Goal: Register for event/course: Sign up to attend an event or enroll in a course

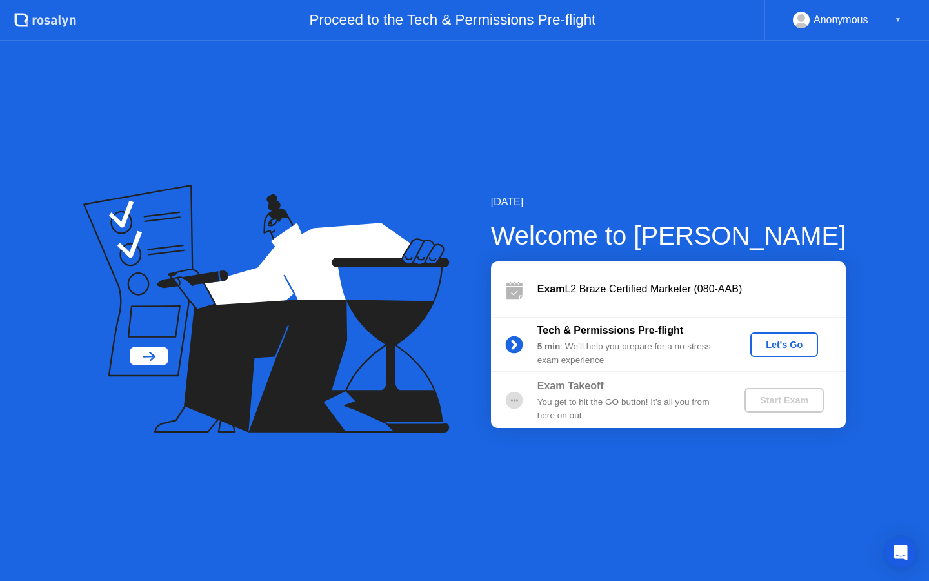
click at [783, 346] on div "Let's Go" at bounding box center [784, 345] width 57 height 10
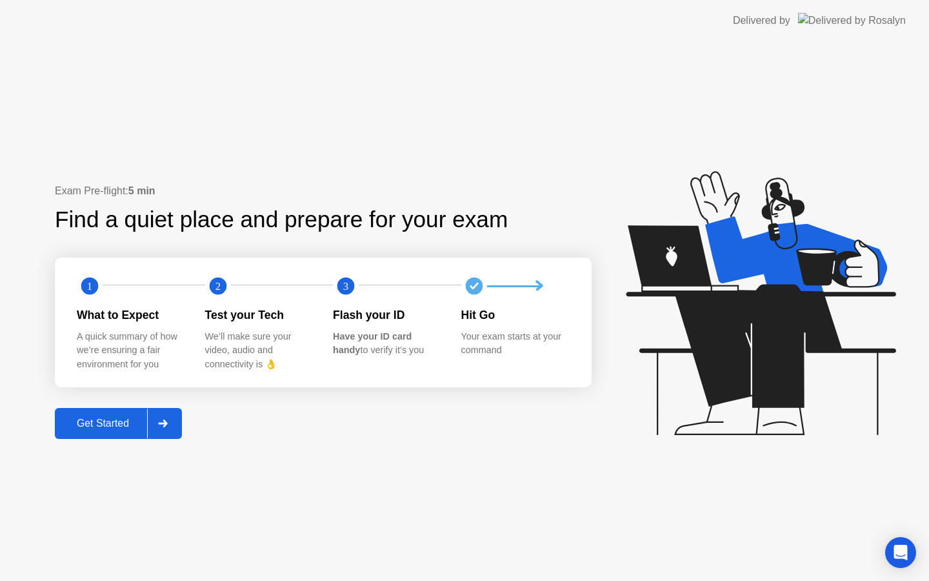
click at [90, 420] on div "Get Started" at bounding box center [103, 424] width 88 height 12
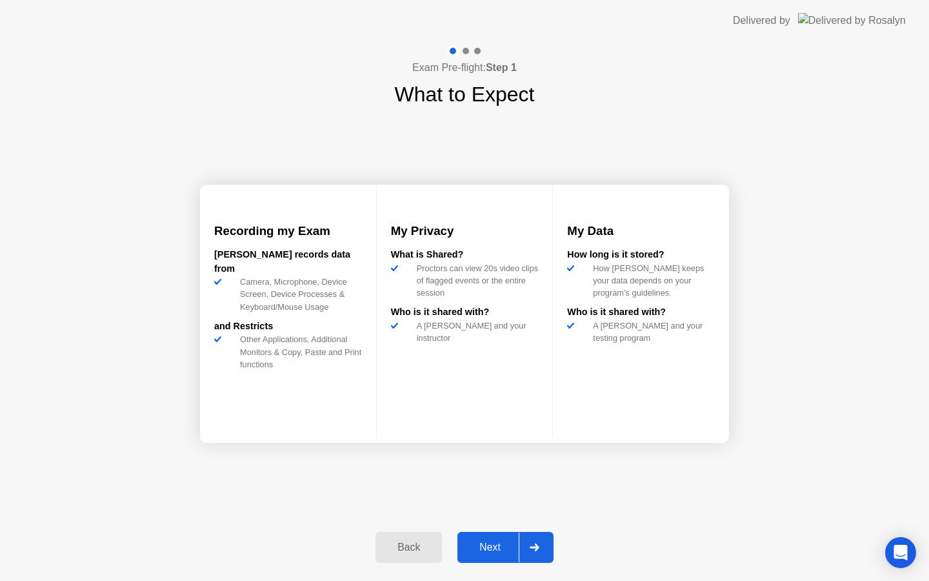
click at [505, 539] on button "Next" at bounding box center [506, 547] width 96 height 31
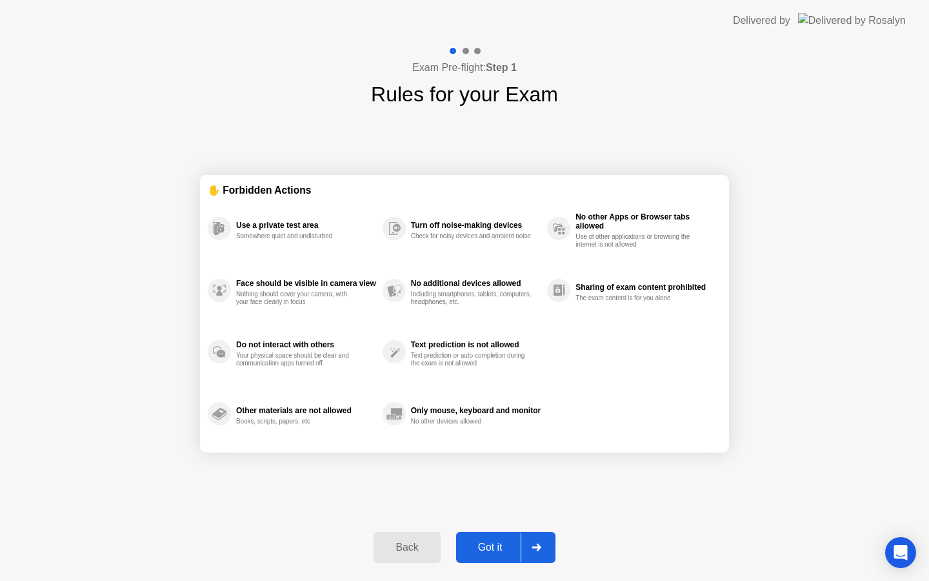
click at [486, 553] on div "Got it" at bounding box center [490, 548] width 61 height 12
select select "**********"
select select "*******"
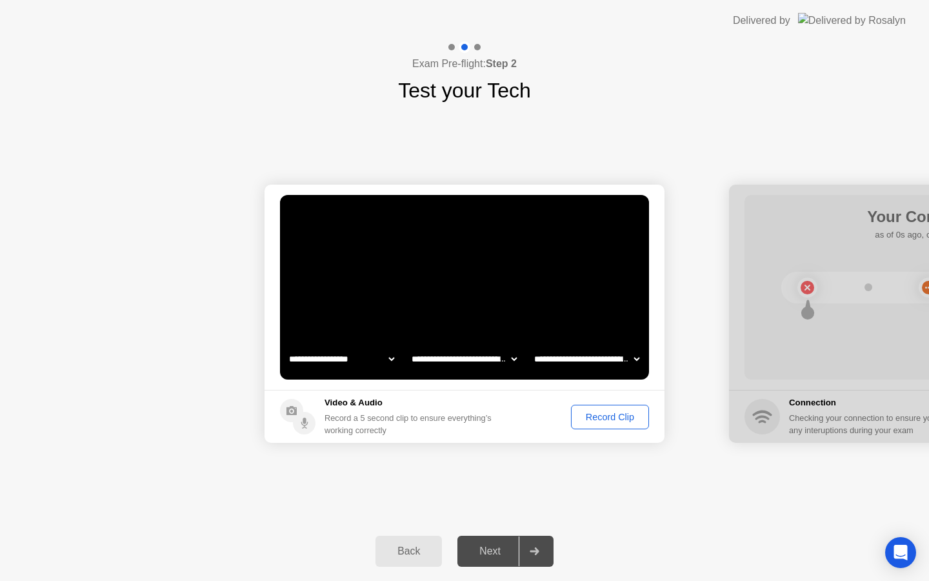
click at [585, 421] on div "Record Clip" at bounding box center [610, 417] width 69 height 10
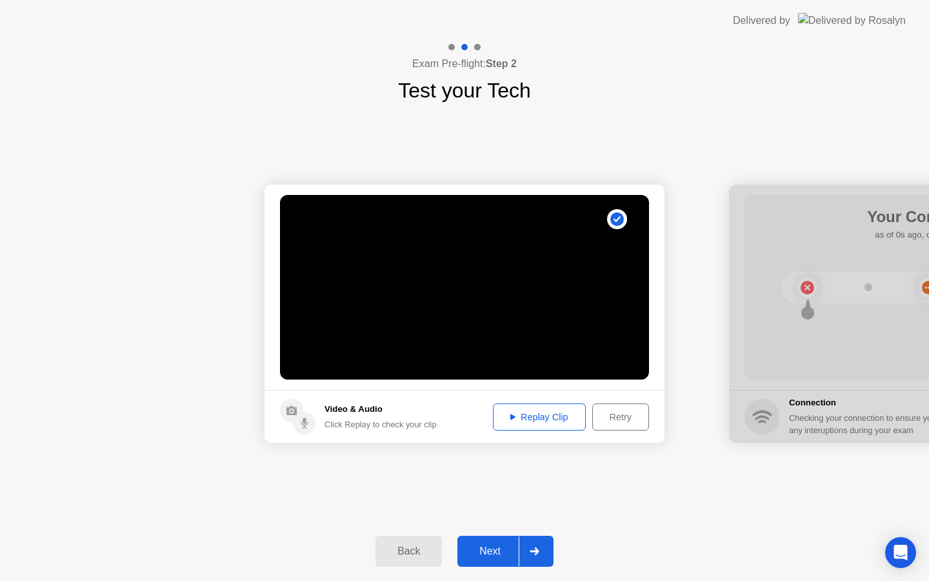
click at [485, 543] on button "Next" at bounding box center [506, 551] width 96 height 31
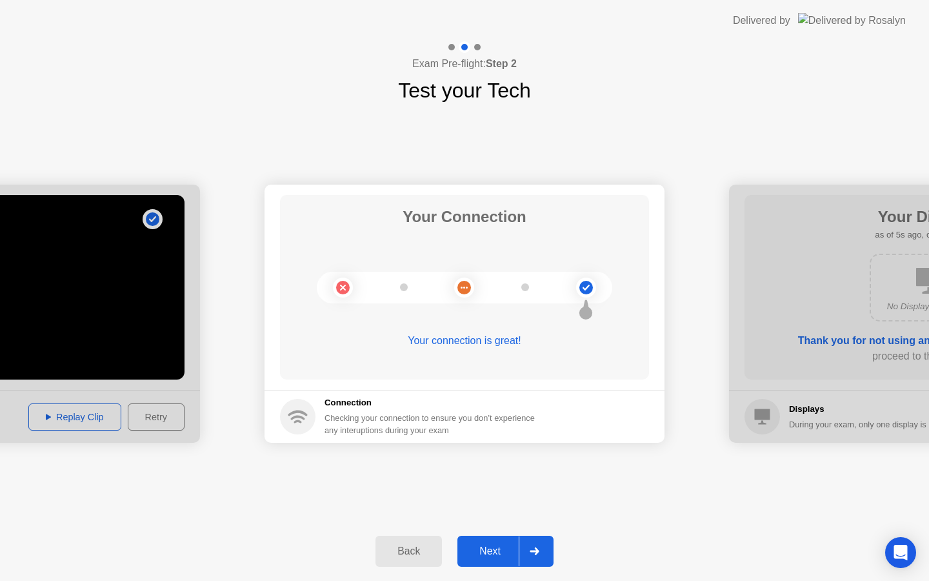
click at [490, 557] on div "Next" at bounding box center [489, 551] width 57 height 12
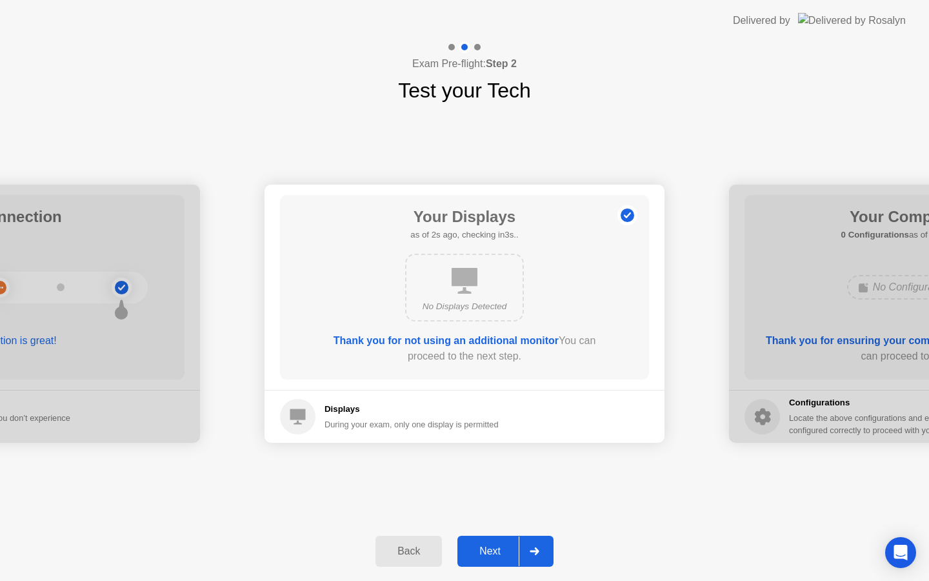
click at [490, 557] on div "Next" at bounding box center [489, 551] width 57 height 12
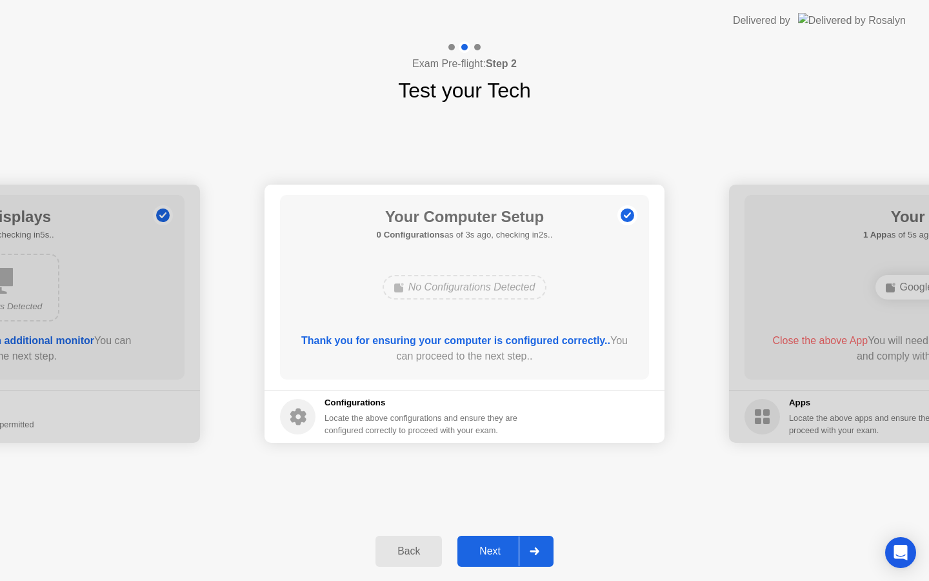
click at [490, 557] on div "Next" at bounding box center [489, 551] width 57 height 12
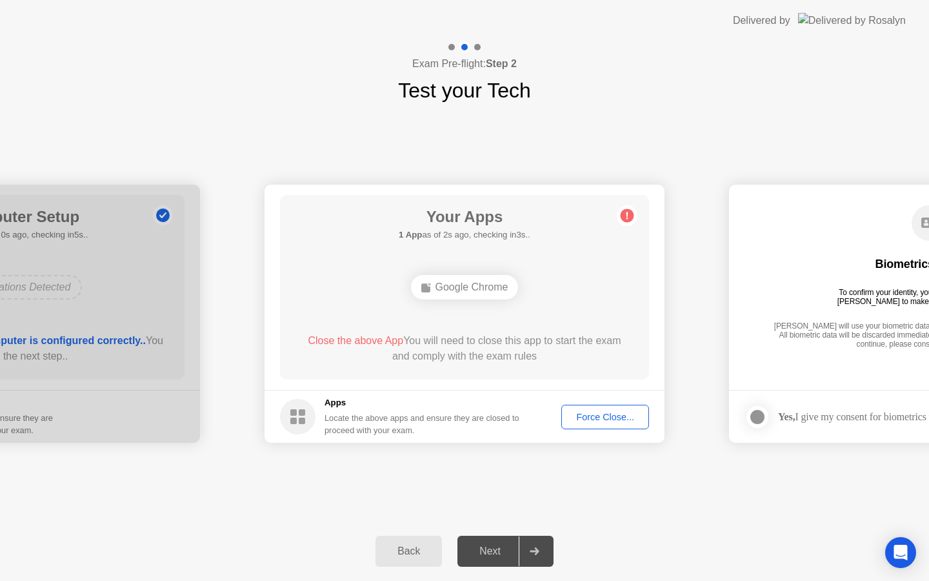
click at [590, 413] on div "Force Close..." at bounding box center [605, 417] width 79 height 10
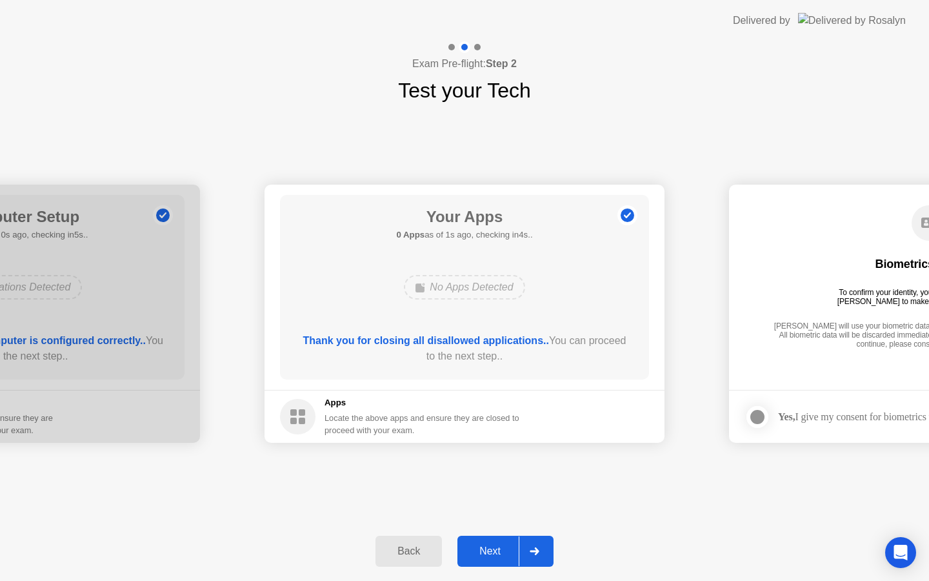
click at [492, 563] on button "Next" at bounding box center [506, 551] width 96 height 31
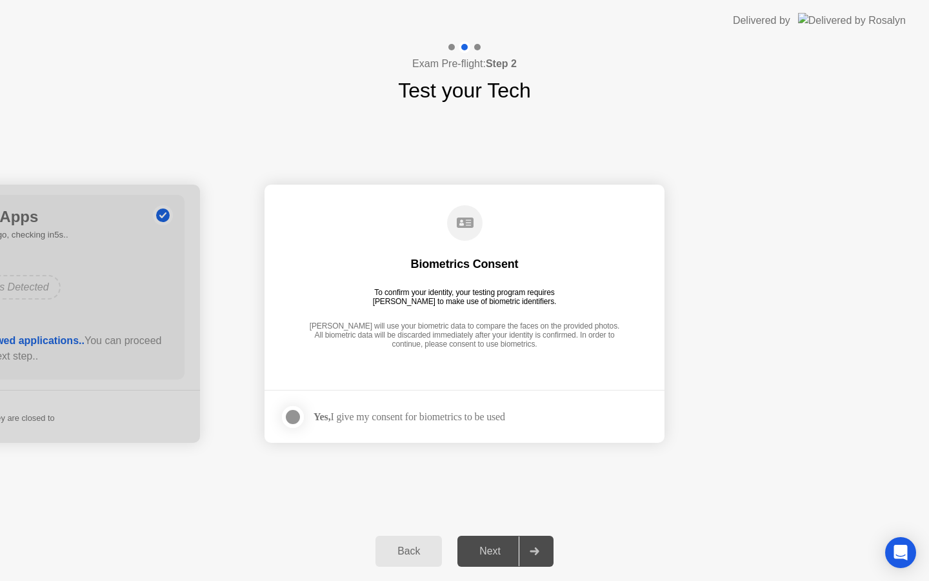
click at [286, 420] on div at bounding box center [292, 416] width 15 height 15
click at [487, 549] on div "Next" at bounding box center [489, 551] width 57 height 12
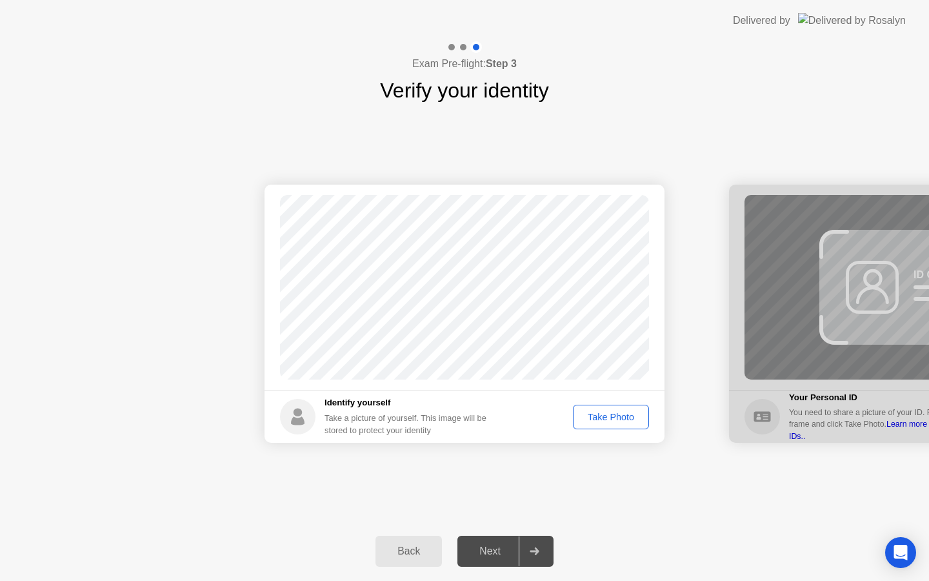
click at [485, 549] on div "Next" at bounding box center [489, 551] width 57 height 12
click at [591, 412] on div "Take Photo" at bounding box center [611, 417] width 67 height 10
click at [499, 545] on div "Next" at bounding box center [489, 551] width 57 height 12
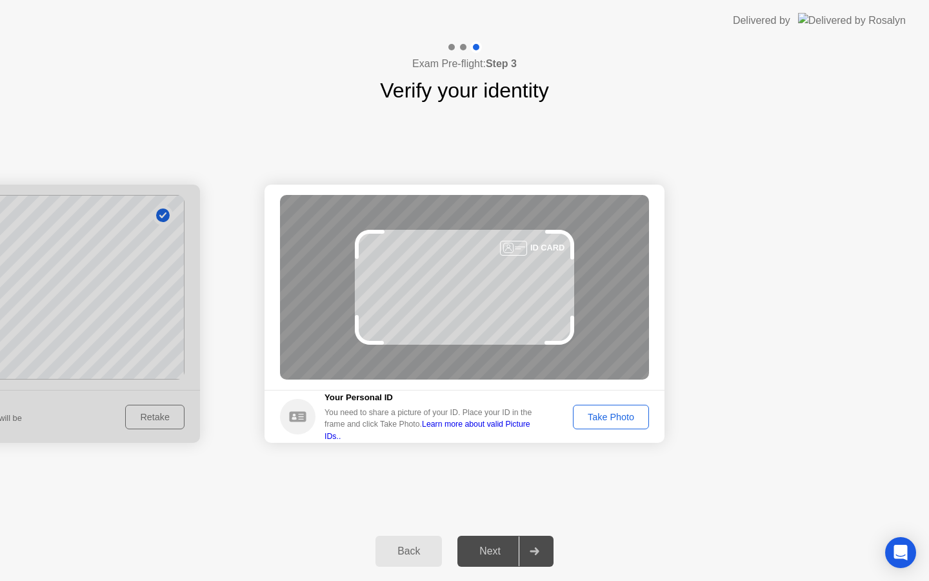
click at [592, 416] on div "Take Photo" at bounding box center [611, 417] width 67 height 10
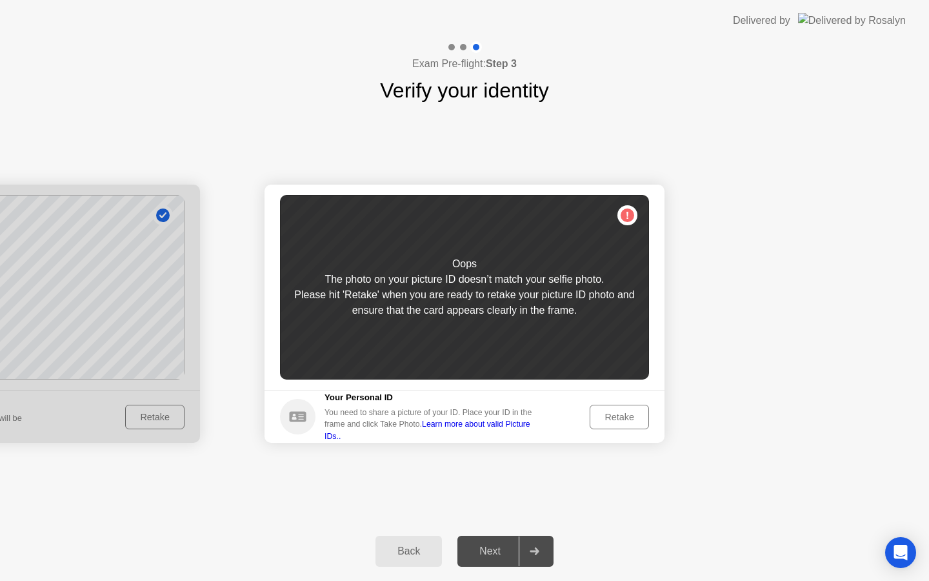
click at [615, 421] on div "Retake" at bounding box center [619, 417] width 50 height 10
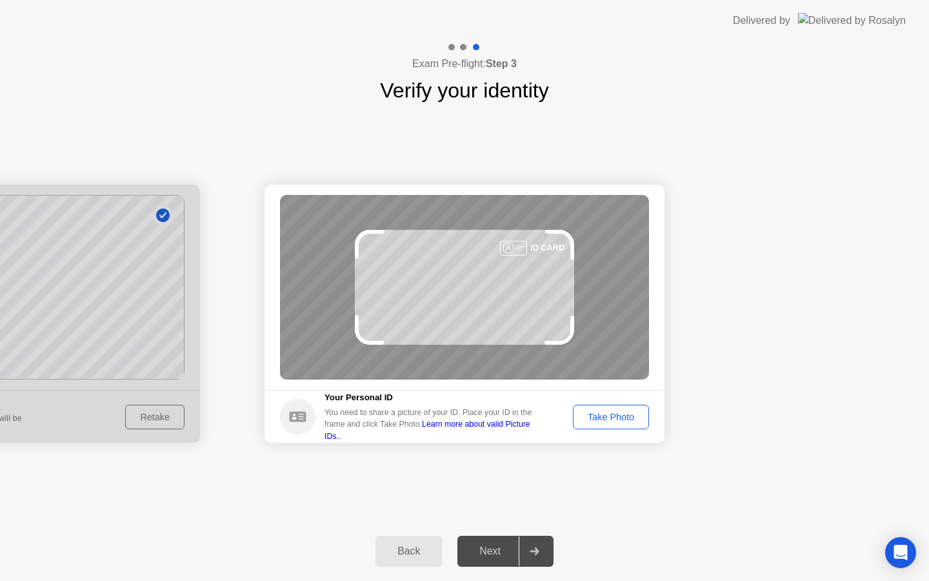
click at [616, 422] on div "Take Photo" at bounding box center [611, 417] width 67 height 10
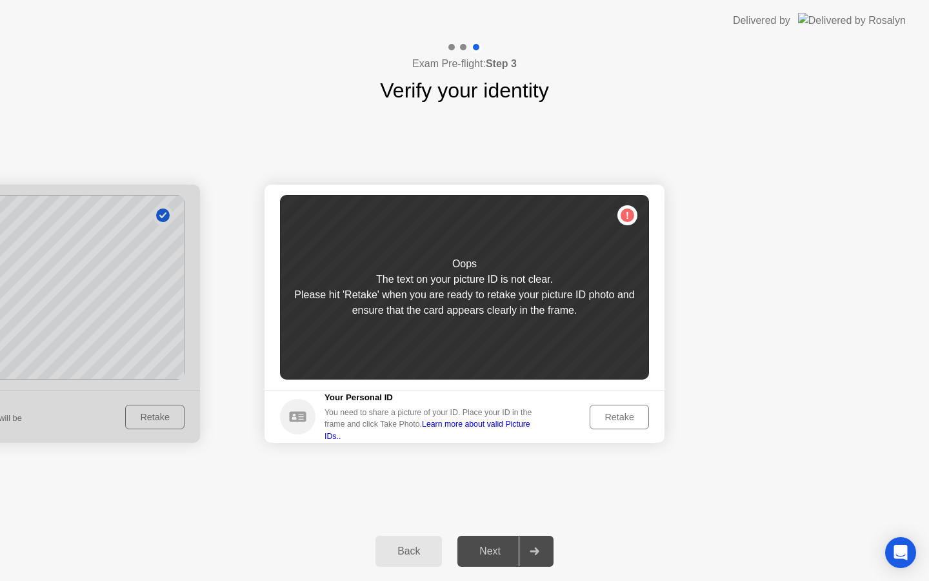
click at [620, 429] on button "Retake" at bounding box center [619, 417] width 59 height 25
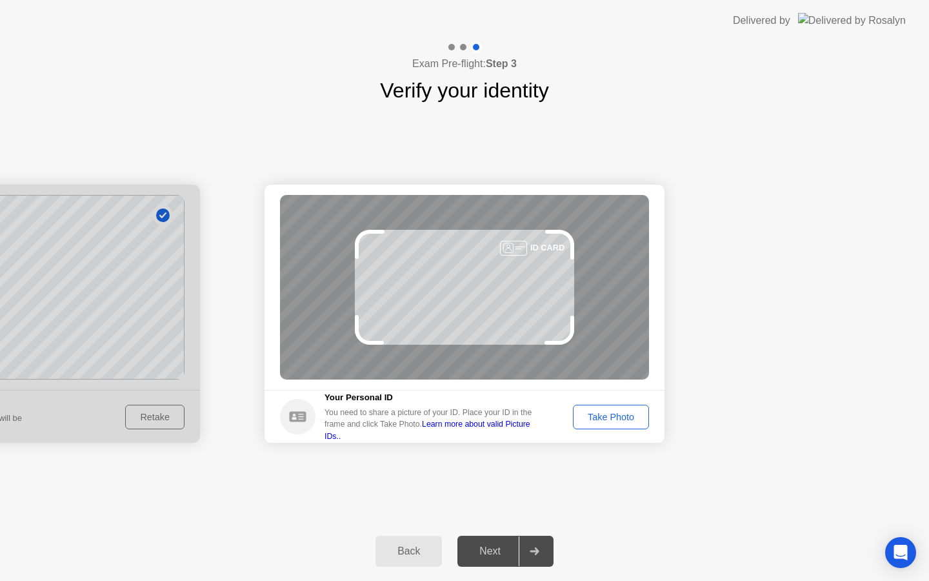
click at [611, 430] on footer "Your Personal ID You need to share a picture of your ID. Place your ID in the f…" at bounding box center [465, 416] width 400 height 53
click at [616, 413] on div "Take Photo" at bounding box center [611, 417] width 67 height 10
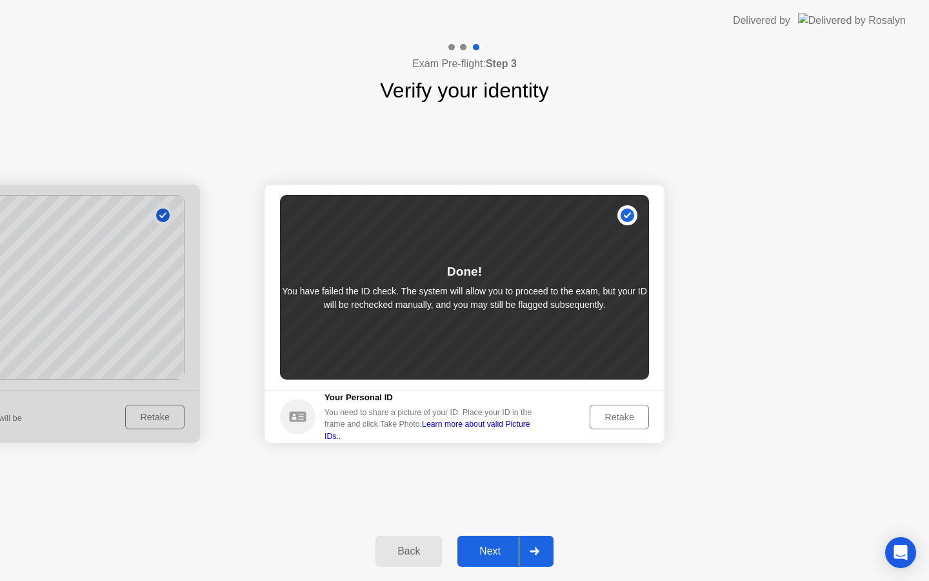
click at [614, 414] on div "Retake" at bounding box center [619, 417] width 50 height 10
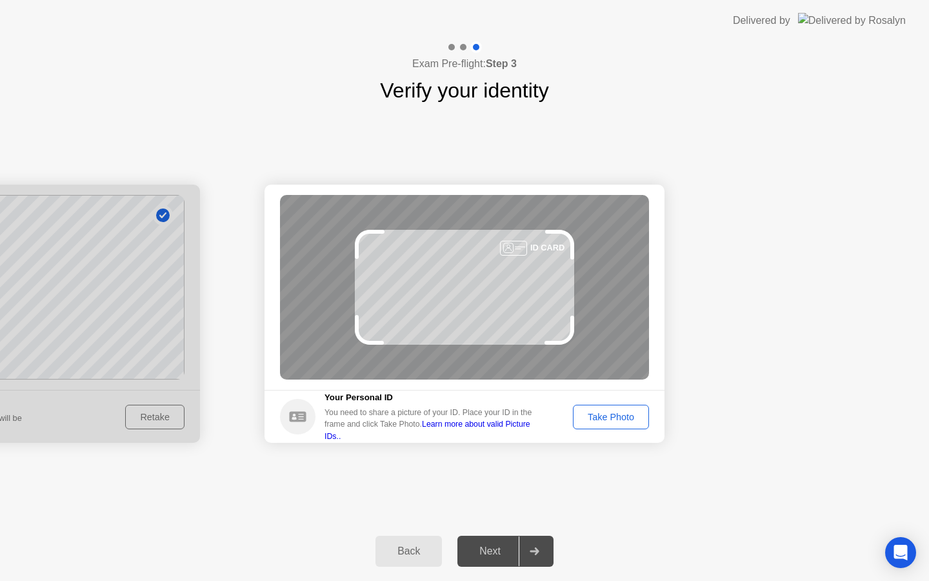
click at [613, 413] on div "Take Photo" at bounding box center [611, 417] width 67 height 10
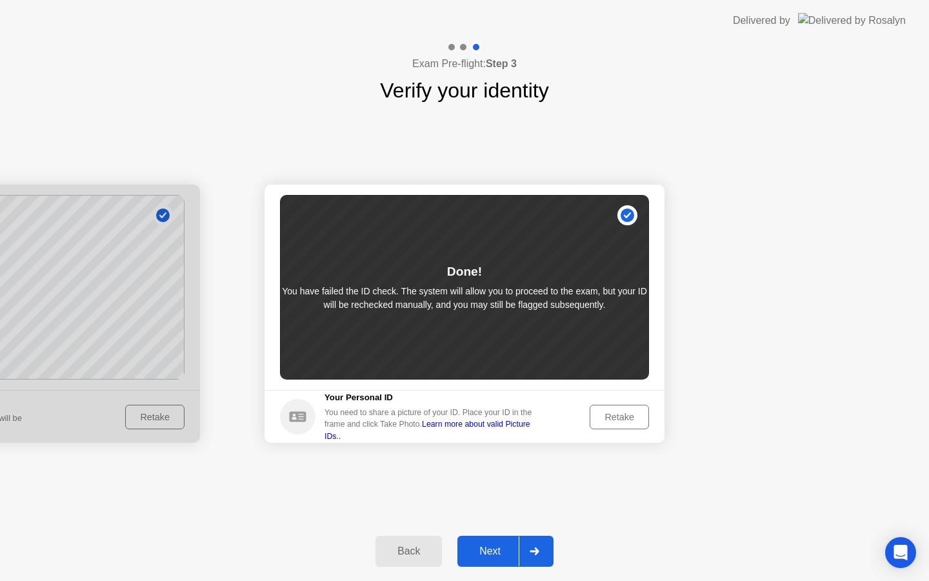
click at [491, 545] on div "Next" at bounding box center [489, 551] width 57 height 12
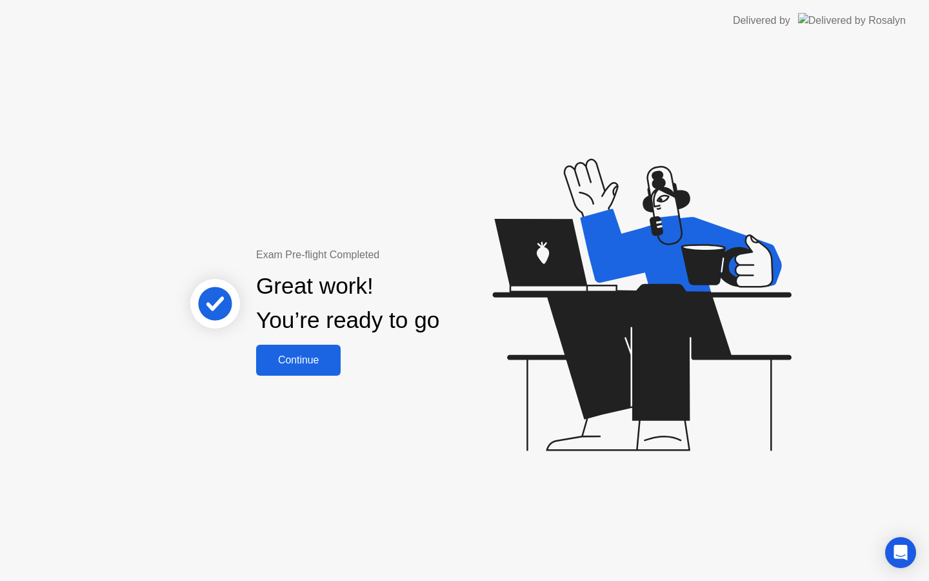
click at [324, 363] on div "Continue" at bounding box center [298, 360] width 77 height 12
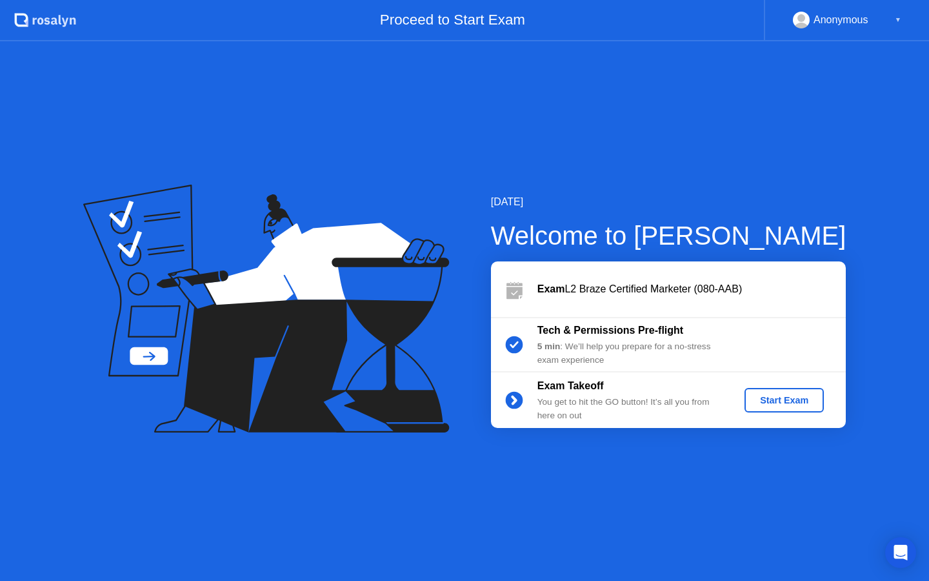
click at [756, 398] on div "Start Exam" at bounding box center [784, 400] width 69 height 10
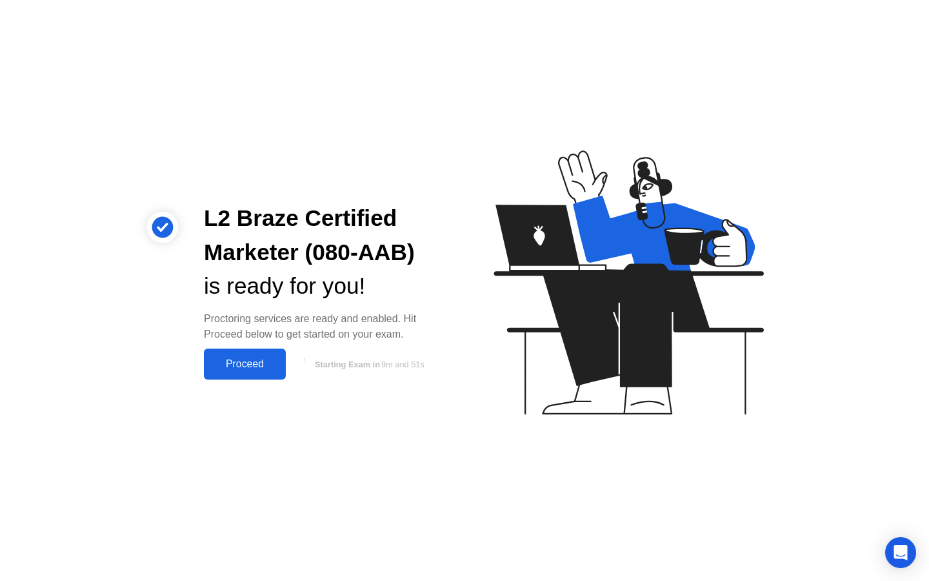
click at [242, 370] on div "Proceed" at bounding box center [245, 364] width 74 height 12
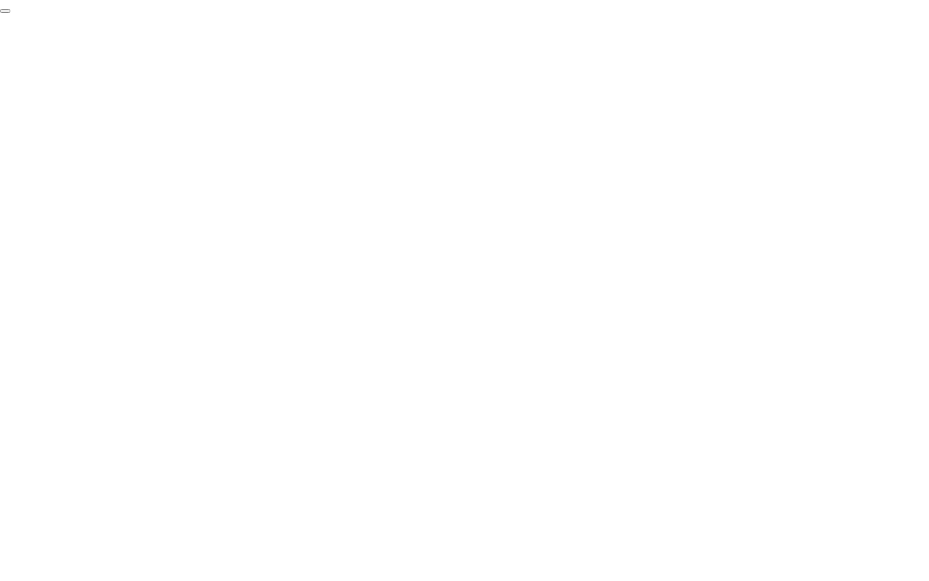
click div "End Proctoring Session"
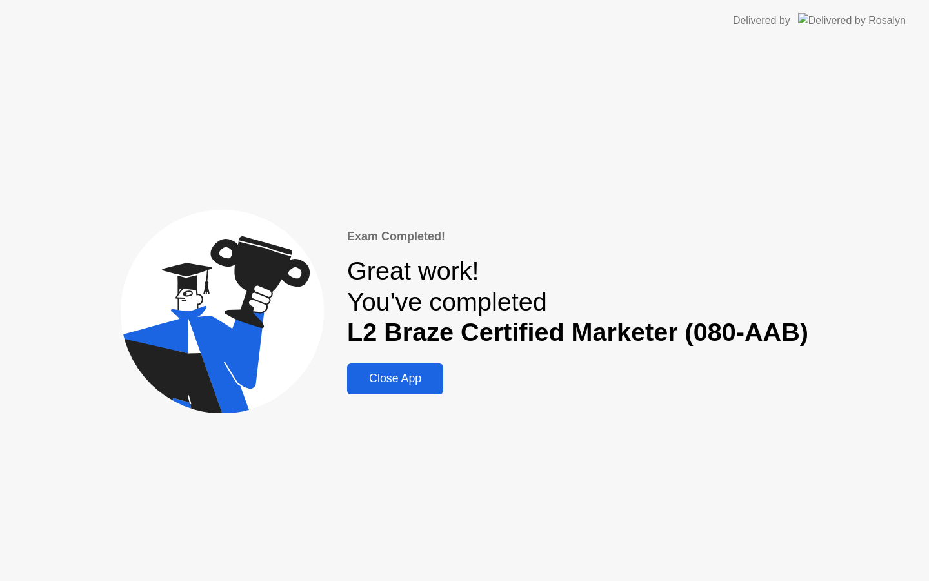
click at [425, 385] on div "Close App" at bounding box center [395, 379] width 88 height 14
